Goal: Transaction & Acquisition: Download file/media

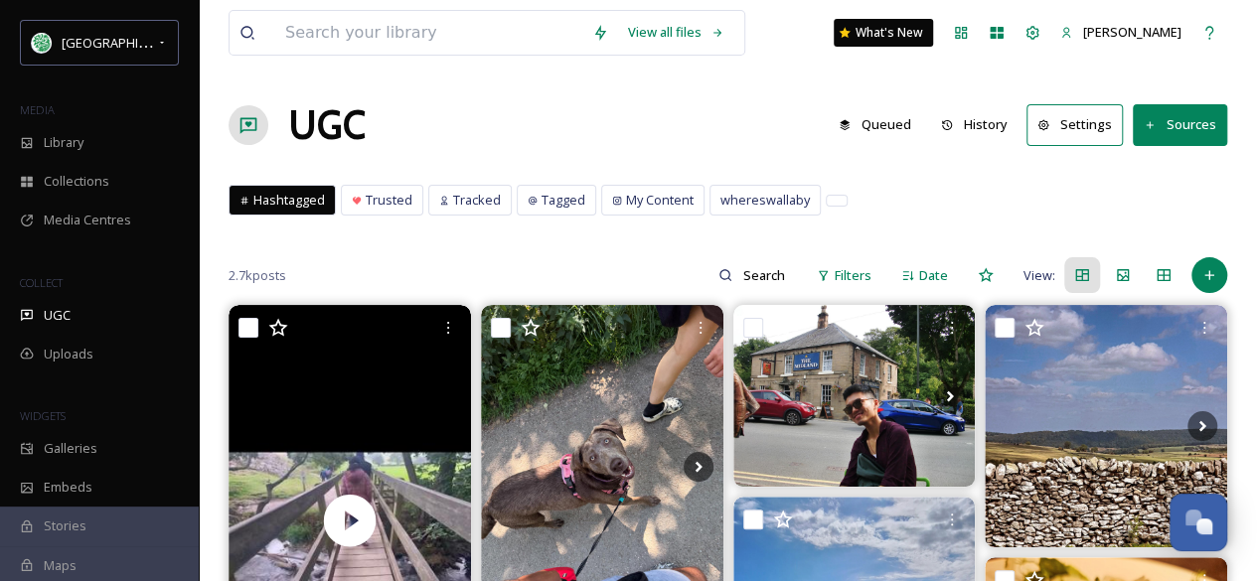
click at [980, 115] on button "History" at bounding box center [974, 124] width 86 height 39
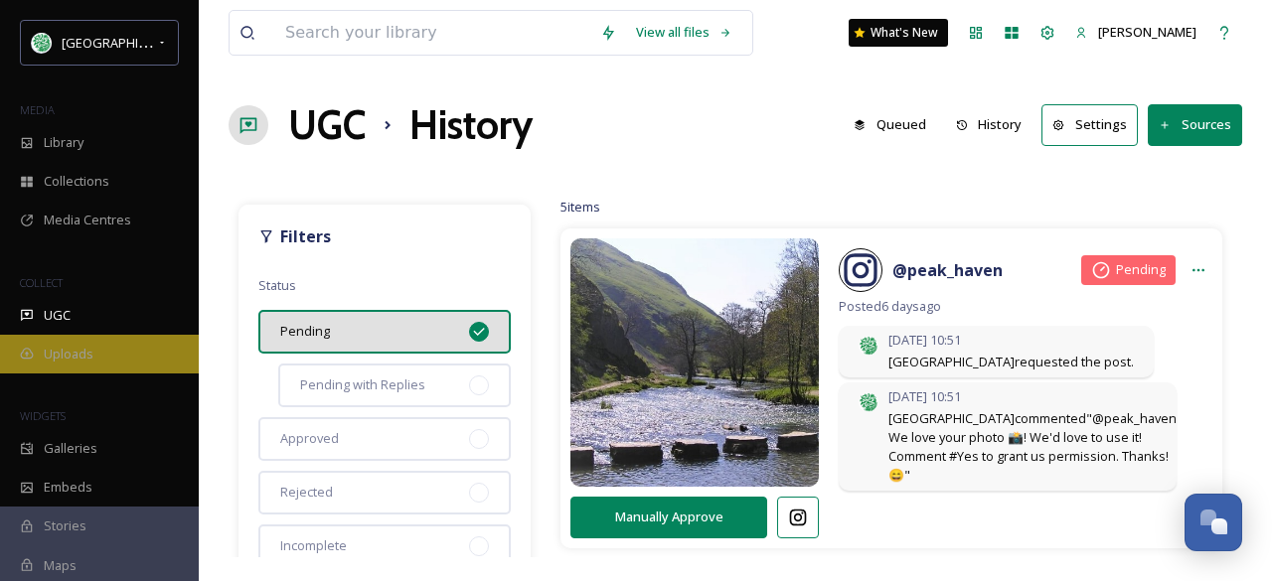
click at [60, 348] on span "Uploads" at bounding box center [69, 354] width 50 height 19
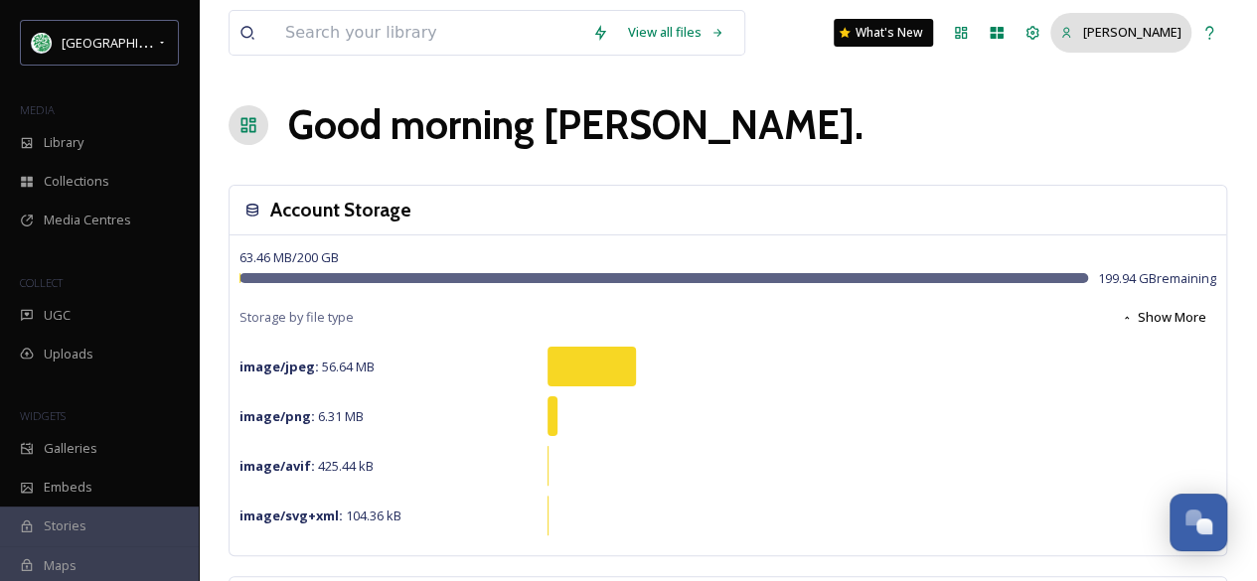
click at [1129, 34] on span "[PERSON_NAME]" at bounding box center [1132, 32] width 98 height 18
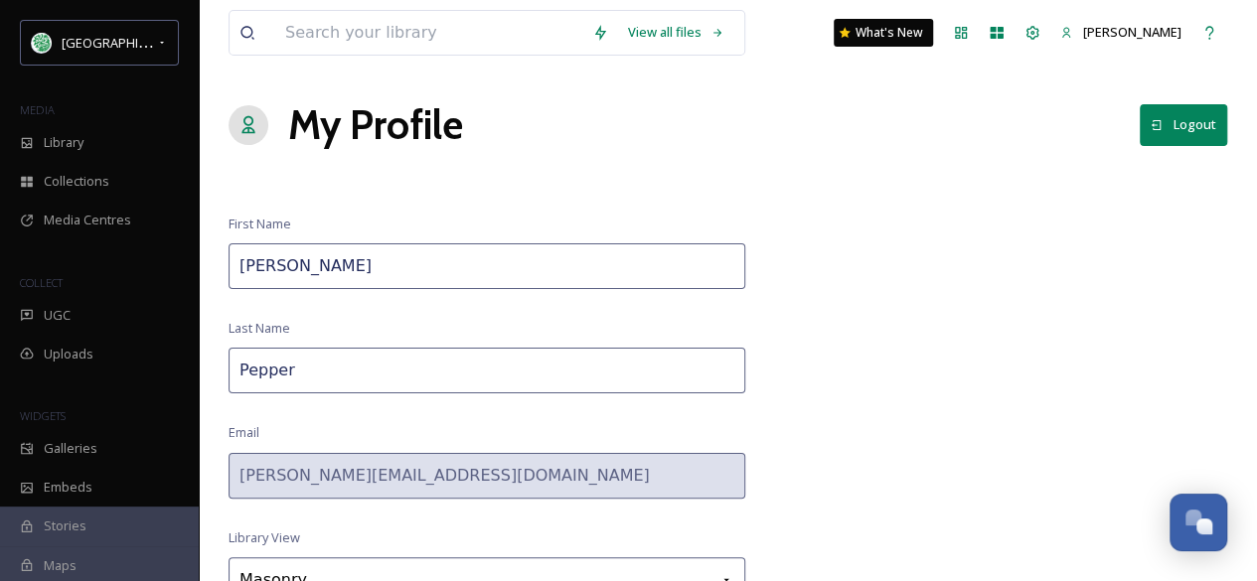
click at [1200, 121] on button "Logout" at bounding box center [1183, 124] width 87 height 41
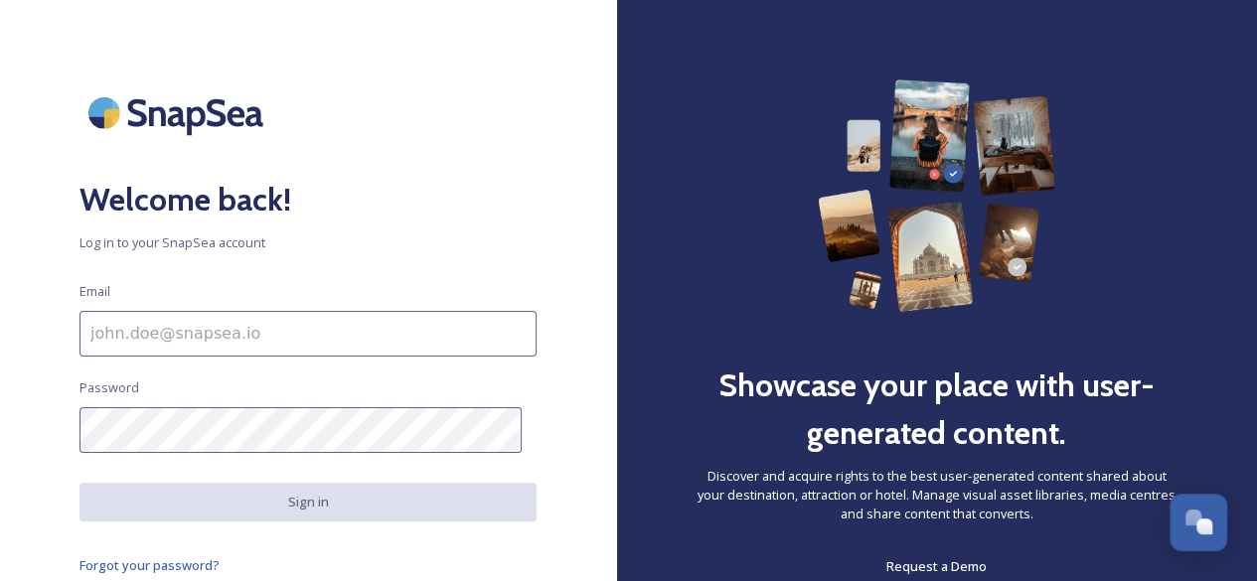
drag, startPoint x: 284, startPoint y: 90, endPoint x: 283, endPoint y: 125, distance: 34.8
click at [282, 86] on div at bounding box center [308, 113] width 457 height 67
click at [192, 337] on input at bounding box center [308, 334] width 457 height 46
type input "tourism@staffsmoorlands.gov.uk"
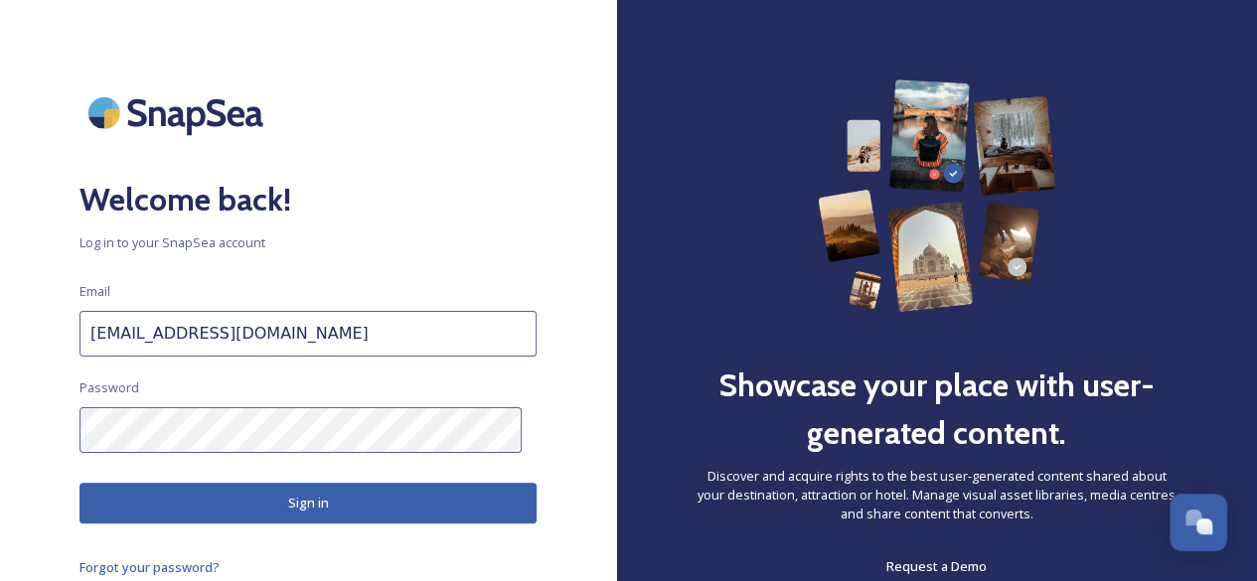
click at [278, 498] on button "Sign in" at bounding box center [308, 503] width 457 height 41
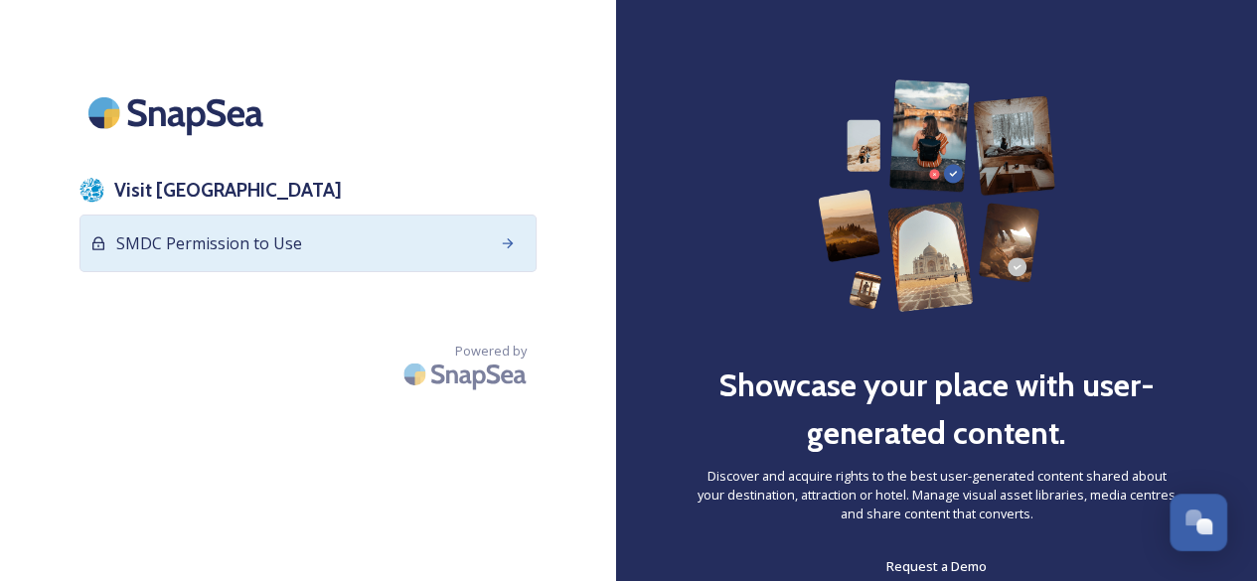
click at [230, 239] on span "SMDC Permission to Use" at bounding box center [209, 244] width 186 height 24
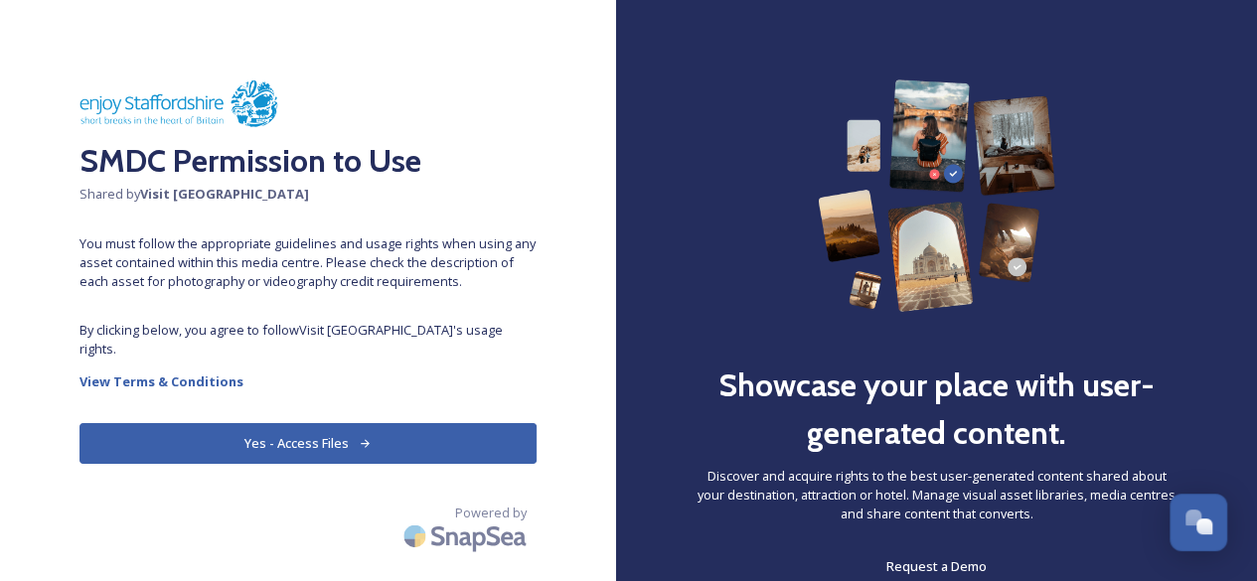
click at [288, 423] on button "Yes - Access Files" at bounding box center [308, 443] width 457 height 41
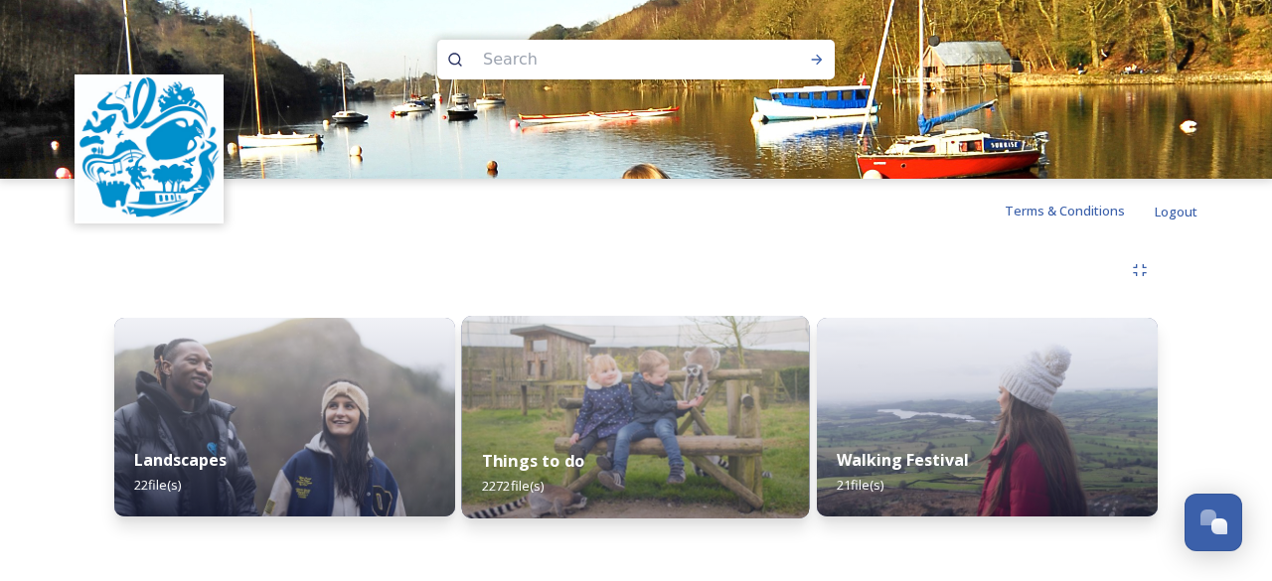
click at [648, 405] on img at bounding box center [636, 417] width 348 height 203
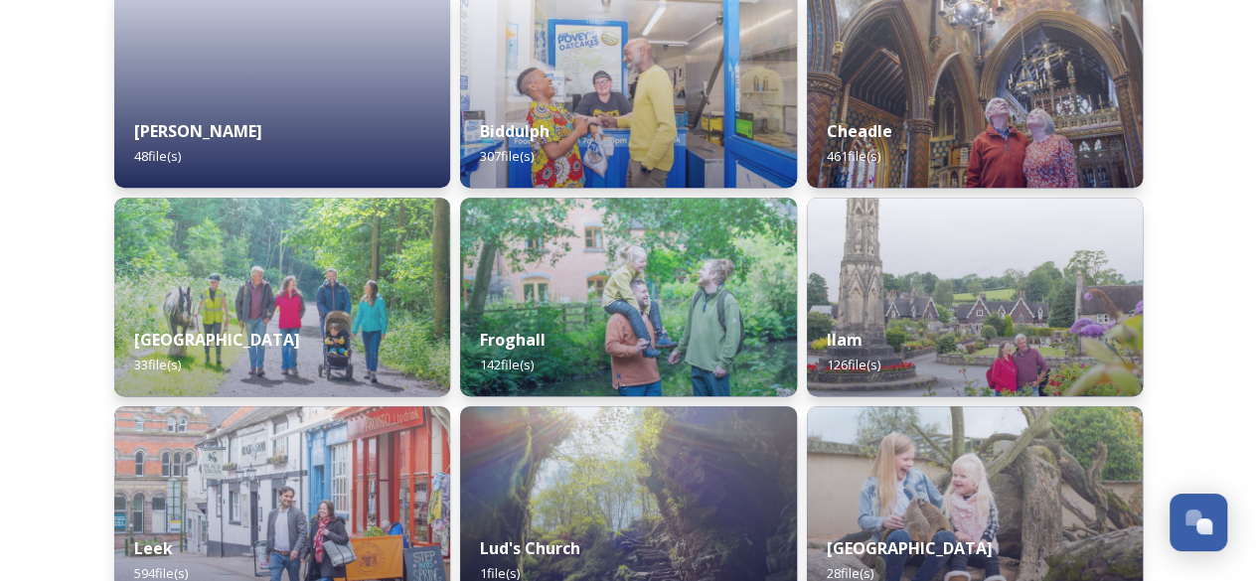
scroll to position [298, 0]
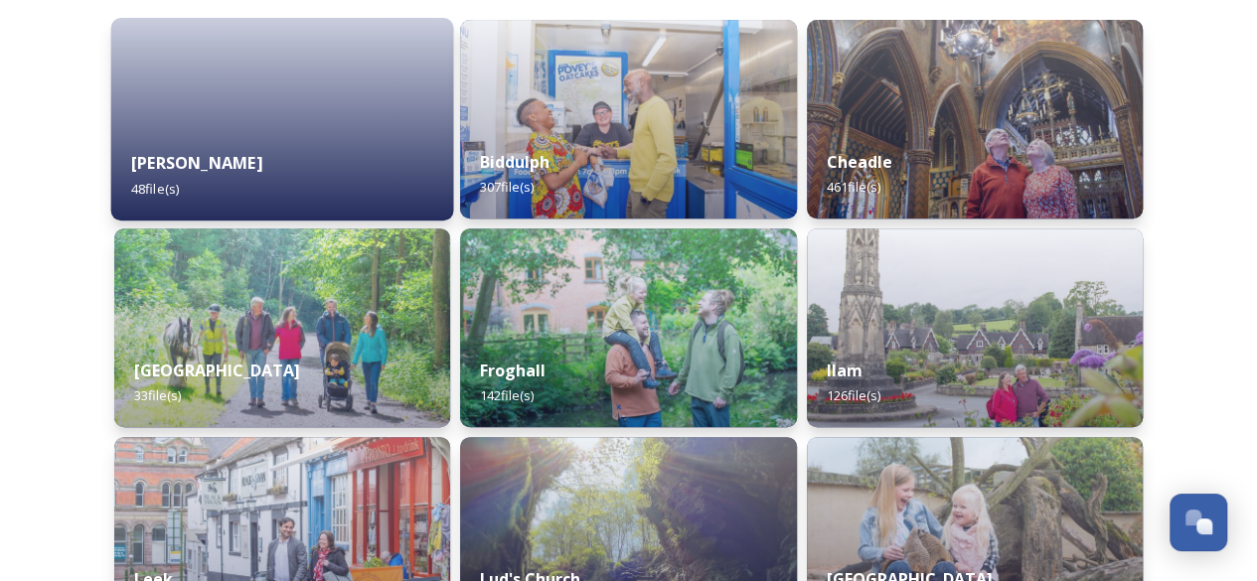
click at [237, 148] on div "Alton 48 file(s)" at bounding box center [282, 175] width 343 height 90
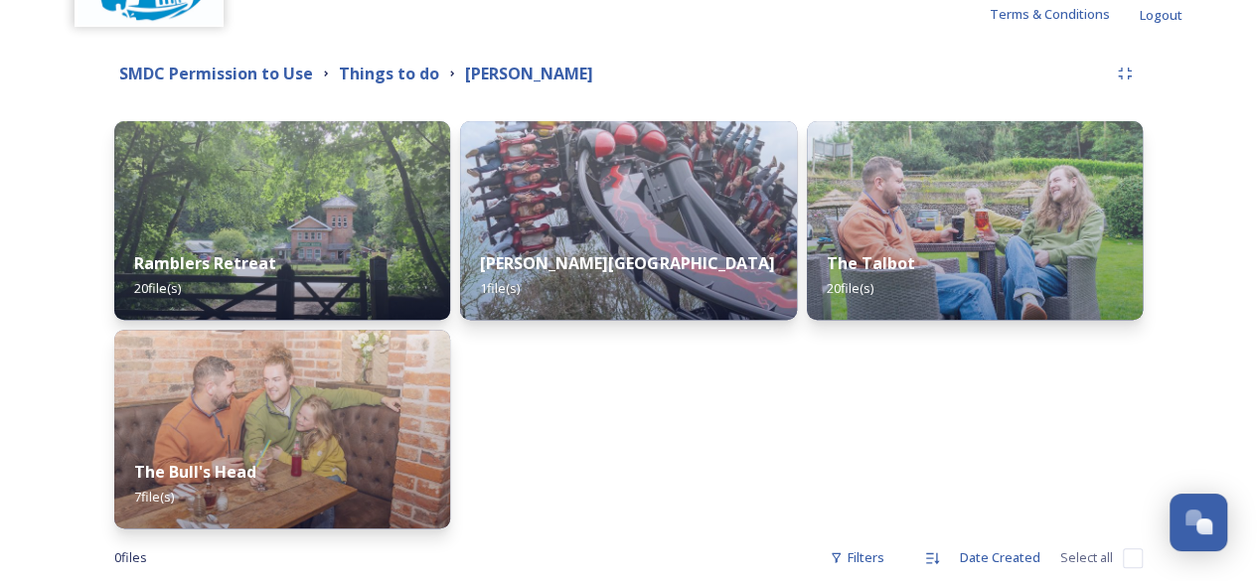
scroll to position [199, 0]
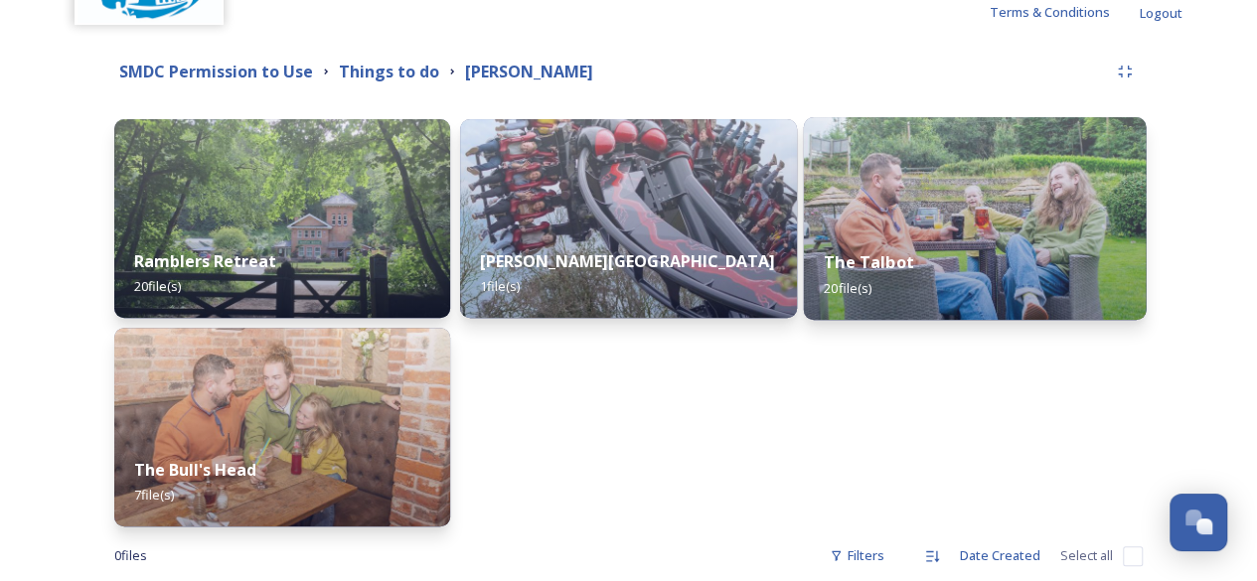
click at [996, 220] on img at bounding box center [974, 218] width 343 height 203
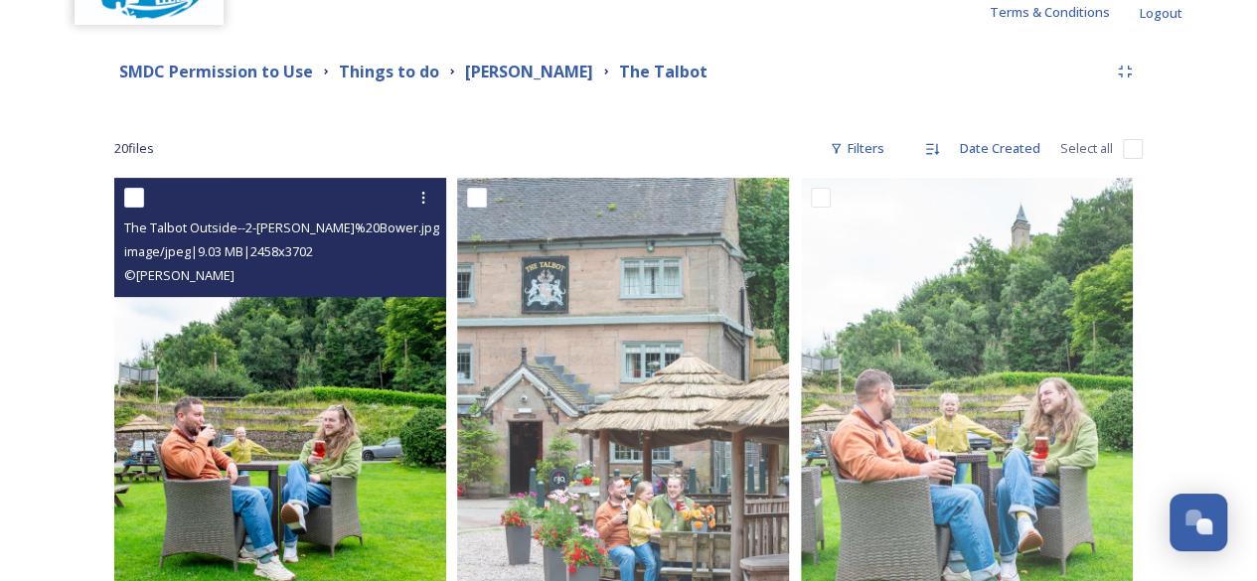
scroll to position [199, 0]
click at [425, 194] on icon at bounding box center [423, 198] width 16 height 16
click at [407, 270] on span "Download" at bounding box center [400, 279] width 61 height 19
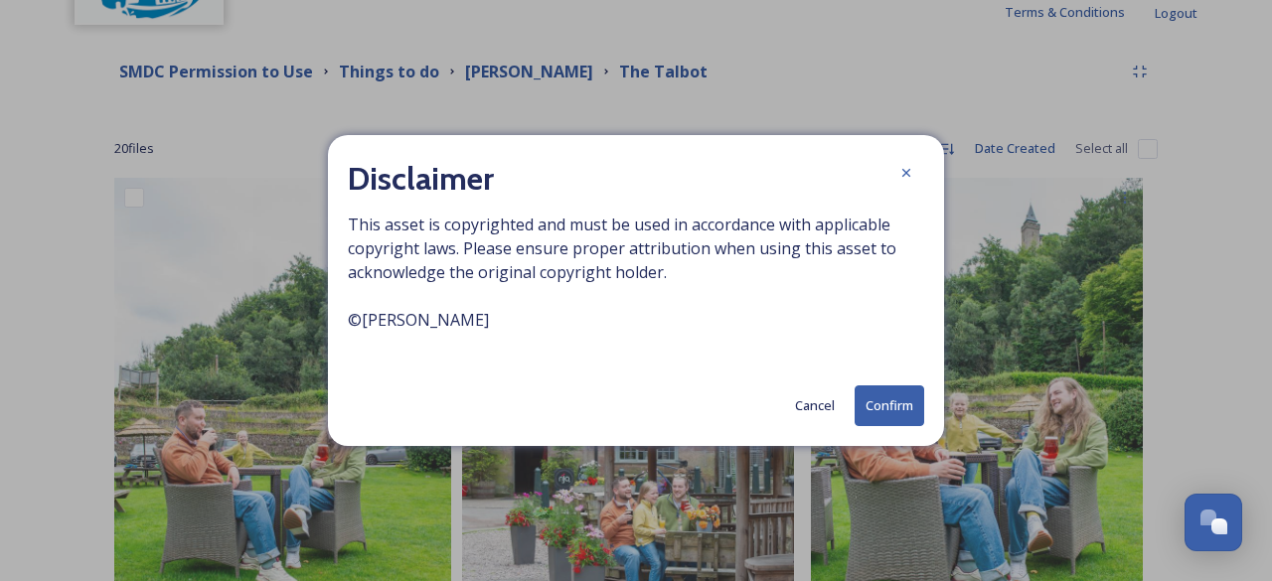
click at [896, 398] on button "Confirm" at bounding box center [890, 406] width 70 height 41
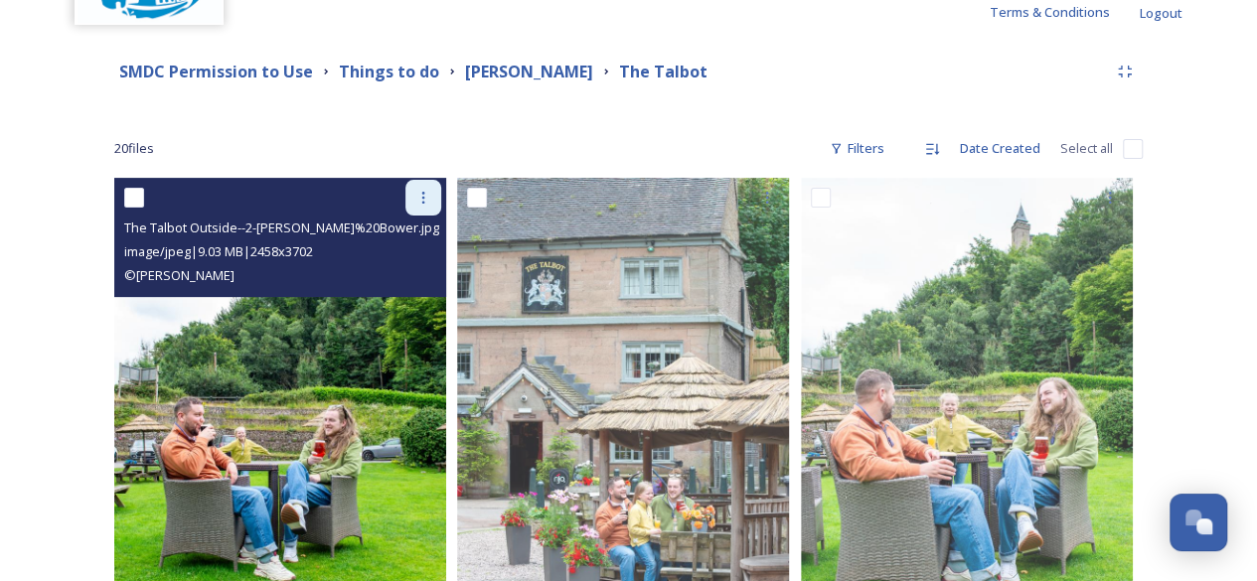
click at [417, 191] on icon at bounding box center [423, 198] width 16 height 16
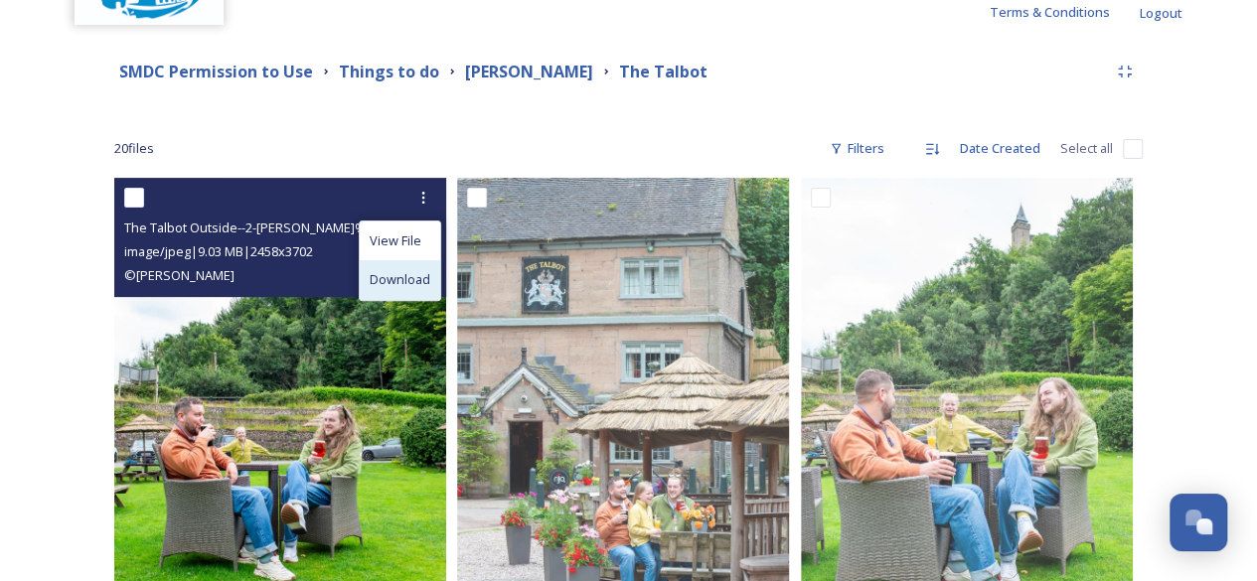
click at [391, 278] on span "Download" at bounding box center [400, 279] width 61 height 19
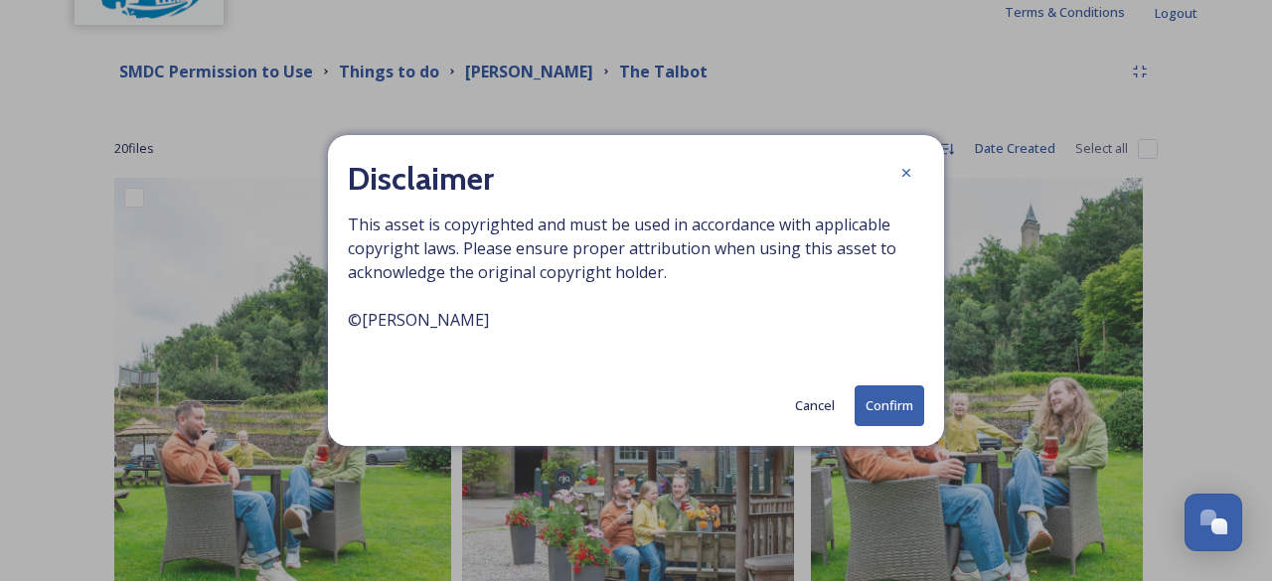
click at [884, 415] on button "Confirm" at bounding box center [890, 406] width 70 height 41
